Goal: Information Seeking & Learning: Learn about a topic

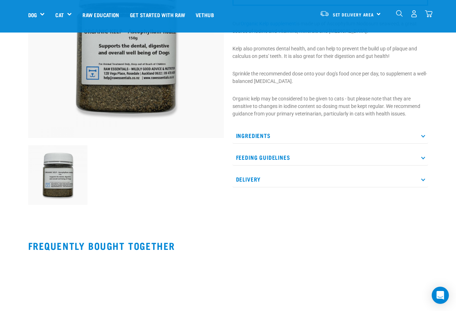
scroll to position [111, 0]
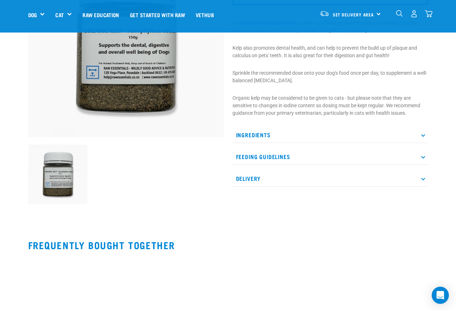
click at [267, 134] on p "Ingredients" at bounding box center [331, 135] width 196 height 16
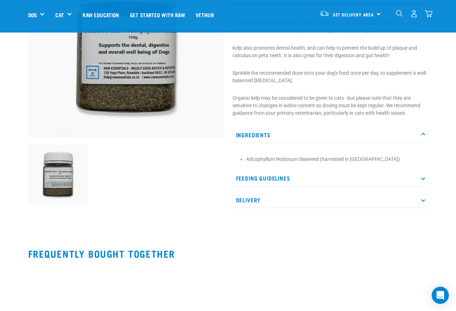
click at [283, 135] on p "Ingredients" at bounding box center [331, 135] width 196 height 16
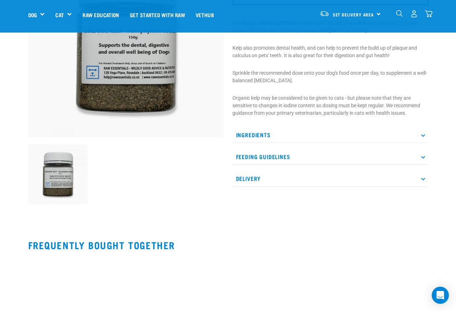
click at [285, 158] on p "Feeding Guidelines" at bounding box center [331, 157] width 196 height 16
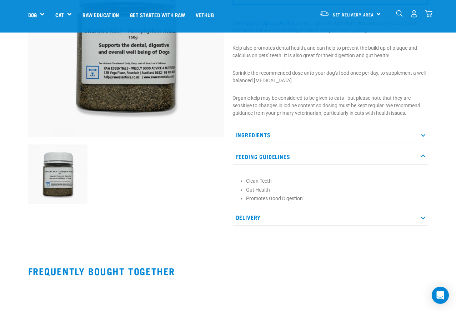
click at [285, 157] on p "Feeding Guidelines" at bounding box center [331, 157] width 196 height 16
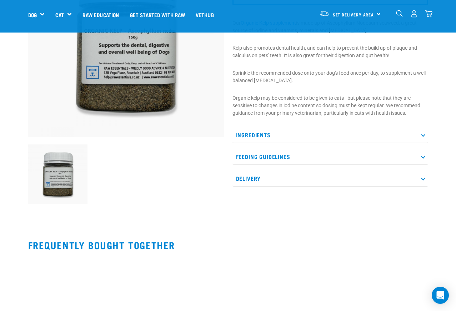
click at [283, 182] on p "Delivery" at bounding box center [331, 178] width 196 height 16
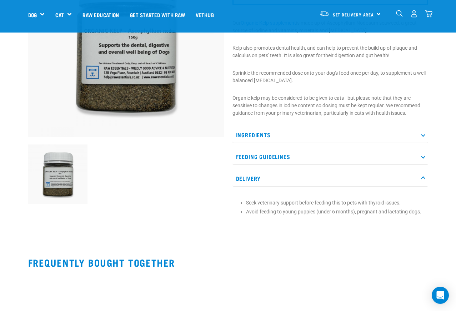
click at [283, 181] on p "Delivery" at bounding box center [331, 178] width 196 height 16
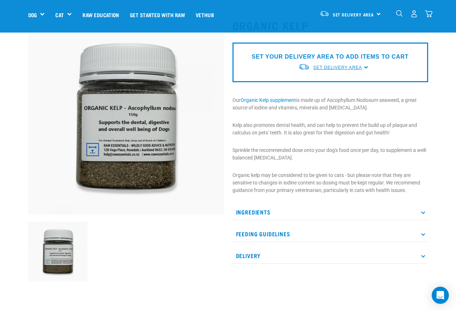
scroll to position [33, 0]
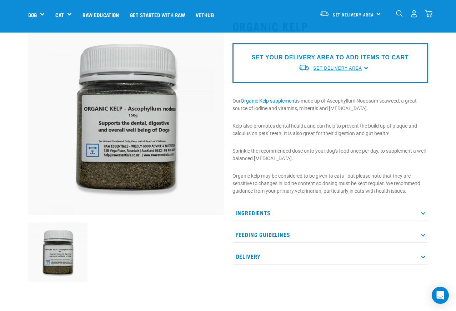
click at [358, 69] on span "Set Delivery Area" at bounding box center [337, 68] width 49 height 5
click at [347, 80] on link "[GEOGRAPHIC_DATA]" at bounding box center [333, 85] width 71 height 12
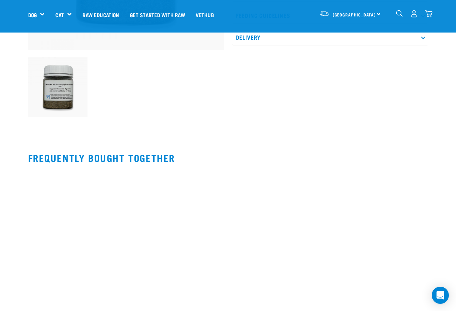
scroll to position [164, 0]
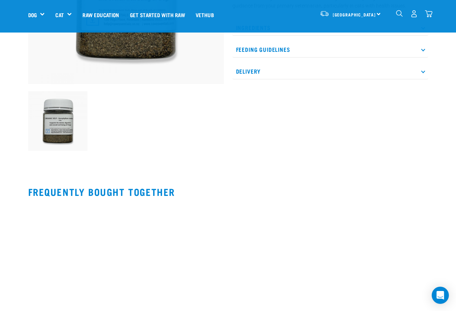
click at [304, 72] on p "Delivery" at bounding box center [331, 71] width 196 height 16
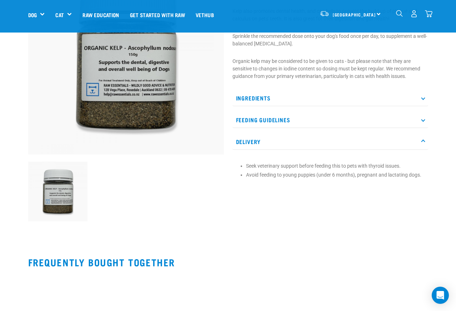
scroll to position [0, 0]
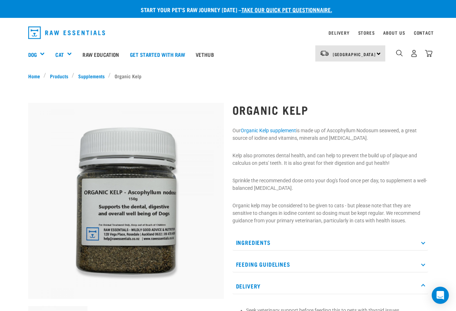
click at [128, 76] on li "Organic Kelp" at bounding box center [126, 76] width 37 height 8
click at [100, 75] on link "Supplements" at bounding box center [91, 76] width 34 height 8
